Goal: Task Accomplishment & Management: Complete application form

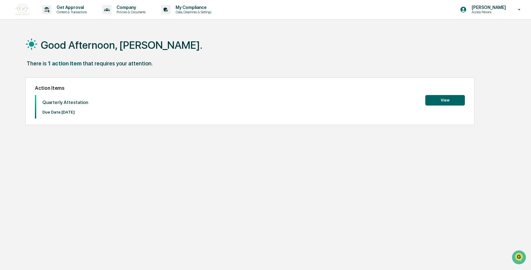
click at [432, 93] on div "Action Items Quarterly Attestation Due Date: [DATE] View" at bounding box center [249, 102] width 449 height 48
click at [433, 95] on button "View" at bounding box center [445, 100] width 40 height 11
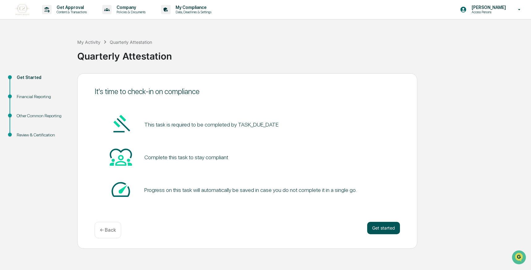
click at [390, 228] on button "Get started" at bounding box center [383, 228] width 33 height 12
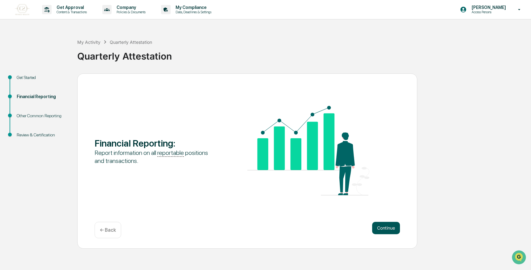
click at [388, 228] on button "Continue" at bounding box center [386, 228] width 28 height 12
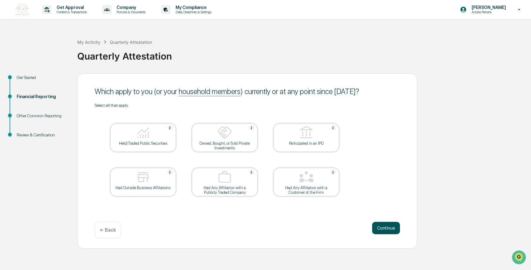
click at [388, 228] on button "Continue" at bounding box center [386, 228] width 28 height 12
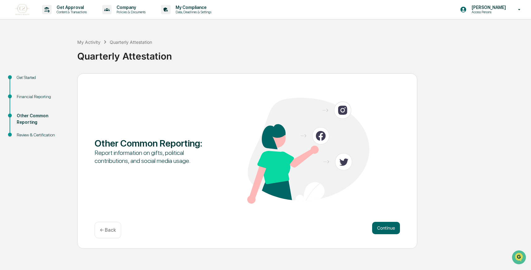
click at [388, 228] on button "Continue" at bounding box center [386, 228] width 28 height 12
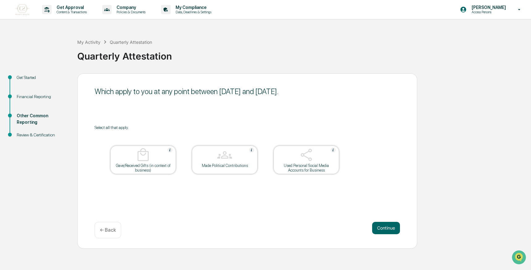
click at [388, 228] on button "Continue" at bounding box center [386, 228] width 28 height 12
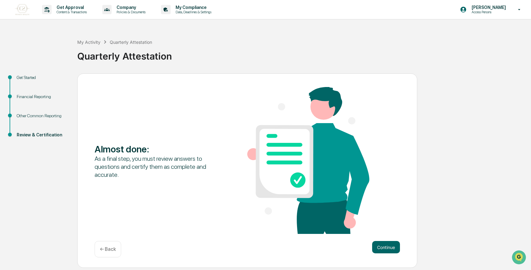
click at [383, 240] on div "Almost done : As a final step, you must review answers to questions and certify…" at bounding box center [247, 171] width 340 height 195
click at [382, 247] on button "Continue" at bounding box center [386, 247] width 28 height 12
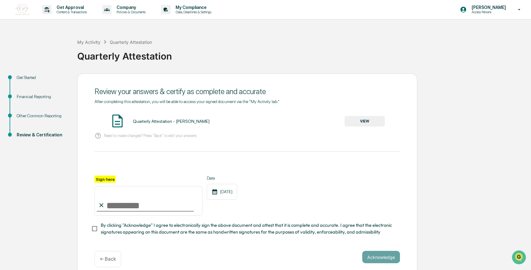
click at [115, 193] on input "Sign here" at bounding box center [149, 201] width 108 height 30
type input "**********"
click at [369, 256] on button "Acknowledge" at bounding box center [381, 257] width 38 height 12
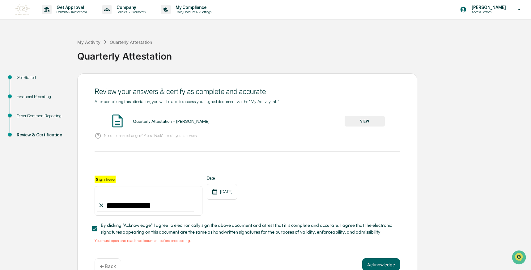
scroll to position [15, 0]
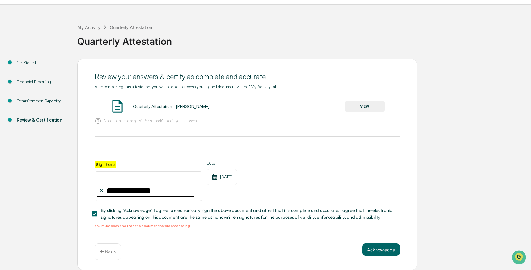
click at [357, 102] on button "VIEW" at bounding box center [364, 106] width 40 height 11
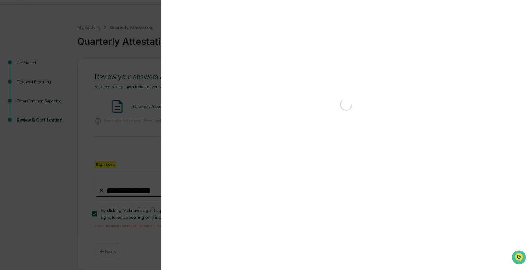
click at [357, 112] on div at bounding box center [345, 104] width 345 height 25
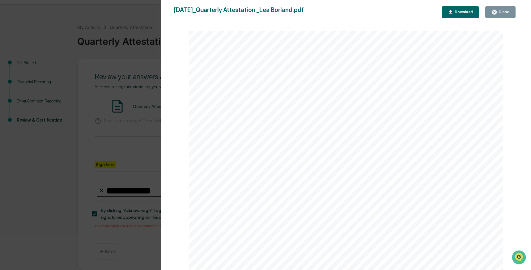
scroll to position [0, 0]
click at [124, 111] on div "Version History [DATE] 04:56 PM [PERSON_NAME] [DATE]_Quarterly Attestation _Lea…" at bounding box center [265, 135] width 531 height 270
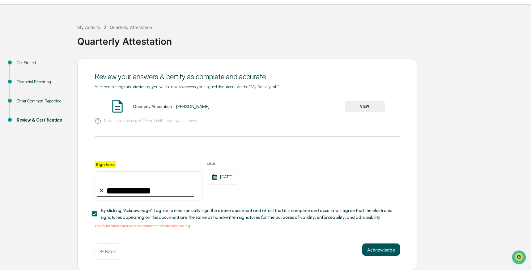
click at [378, 251] on button "Acknowledge" at bounding box center [381, 250] width 38 height 12
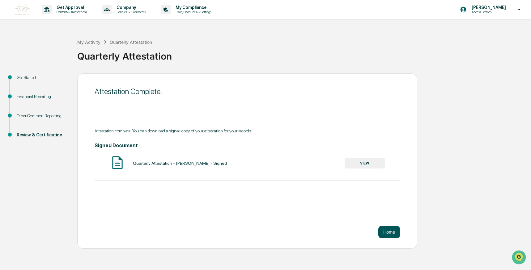
click at [387, 227] on button "Home" at bounding box center [389, 232] width 22 height 12
